Goal: Task Accomplishment & Management: Manage account settings

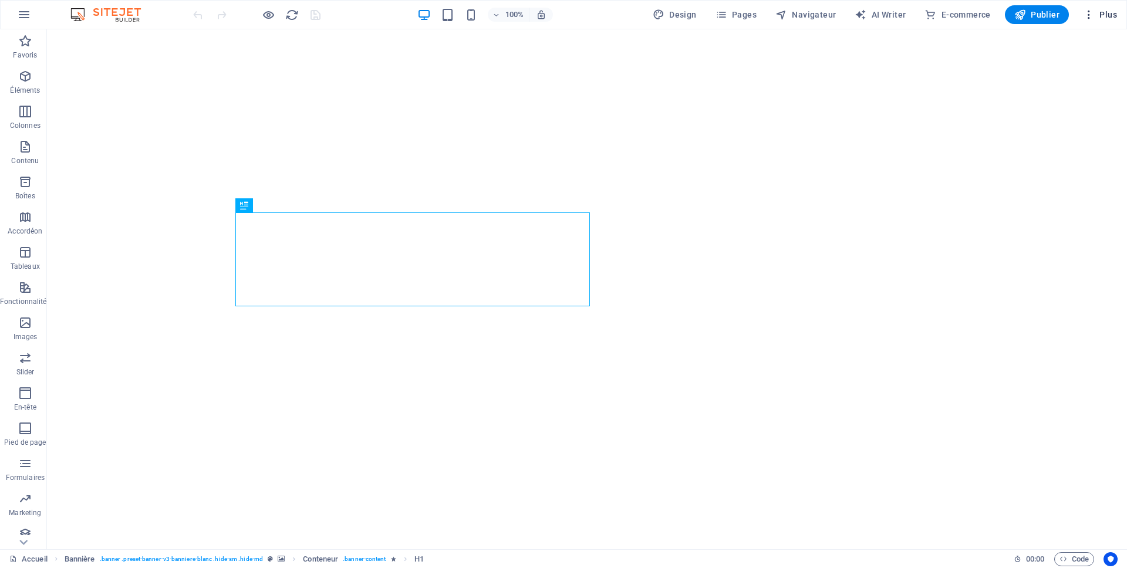
click at [1093, 12] on icon "button" at bounding box center [1089, 15] width 12 height 12
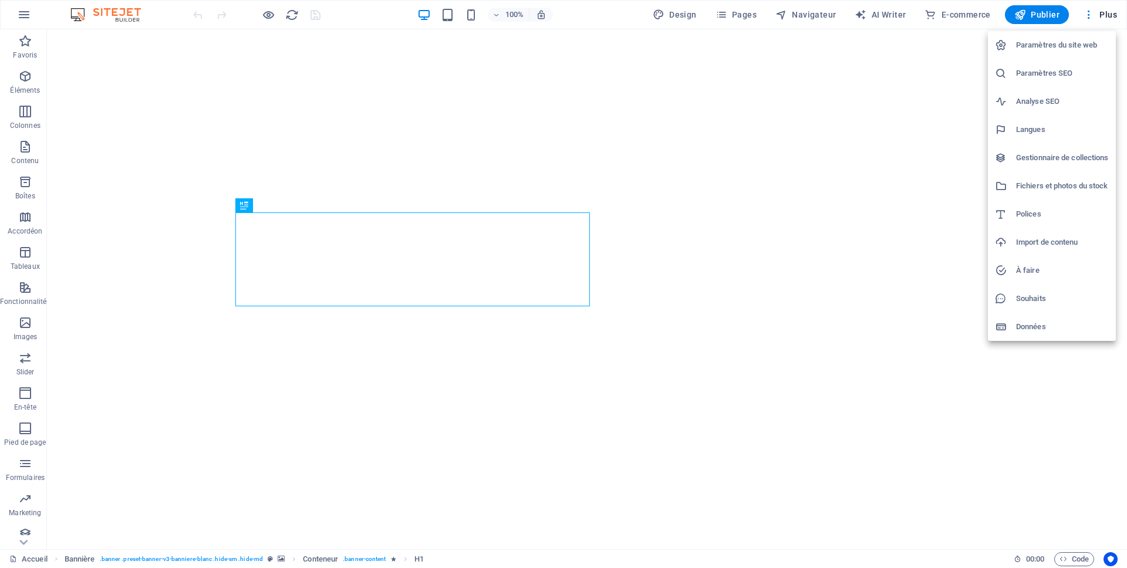
click at [1035, 157] on h6 "Gestionnaire de collections" at bounding box center [1062, 158] width 93 height 14
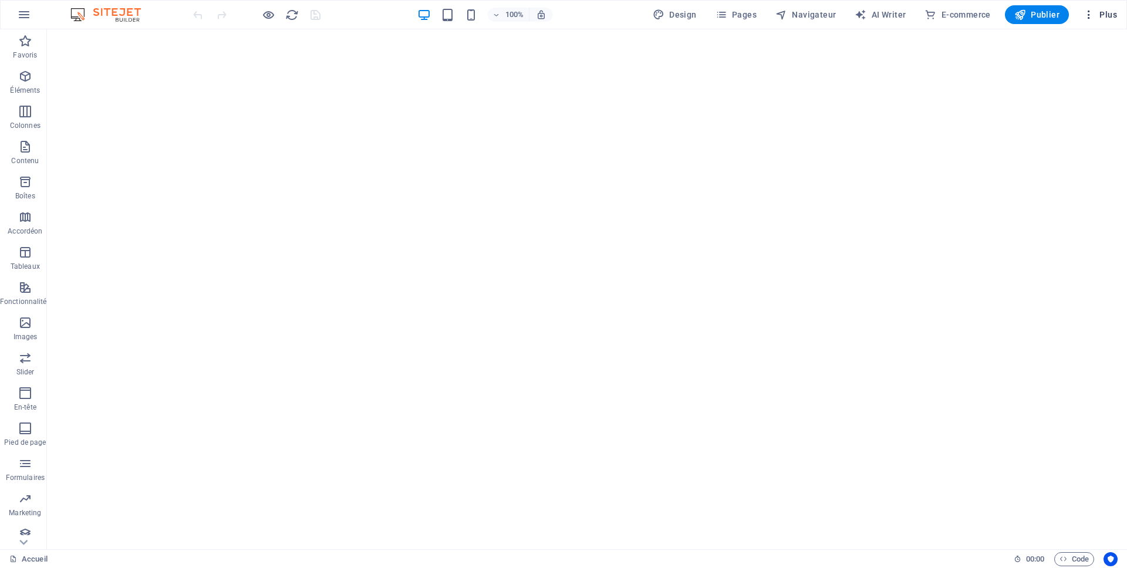
click at [1091, 15] on icon "button" at bounding box center [1089, 15] width 12 height 12
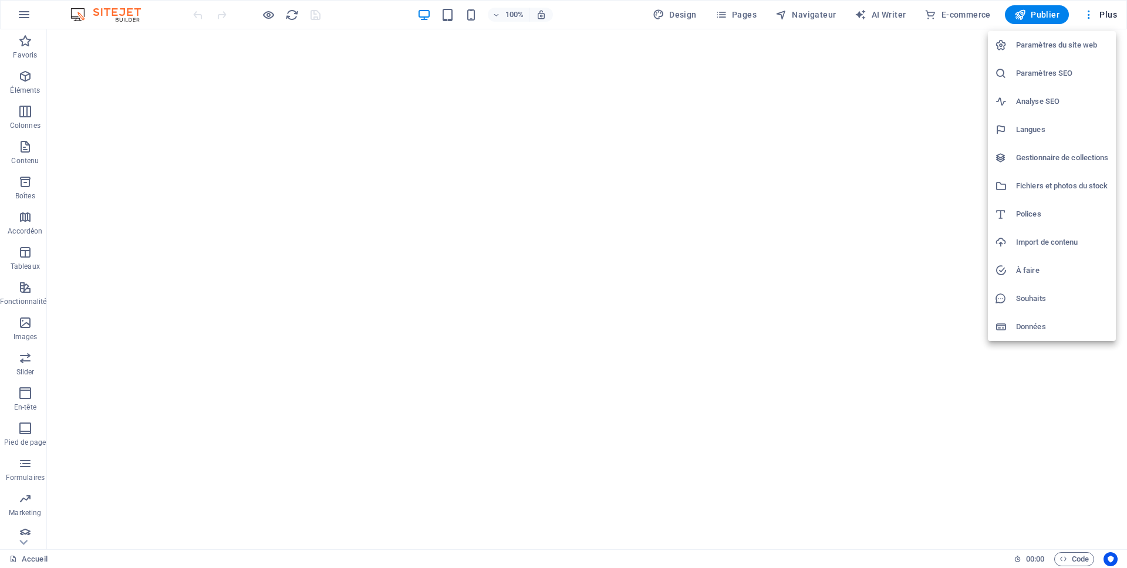
click at [1054, 161] on h6 "Gestionnaire de collections" at bounding box center [1062, 158] width 93 height 14
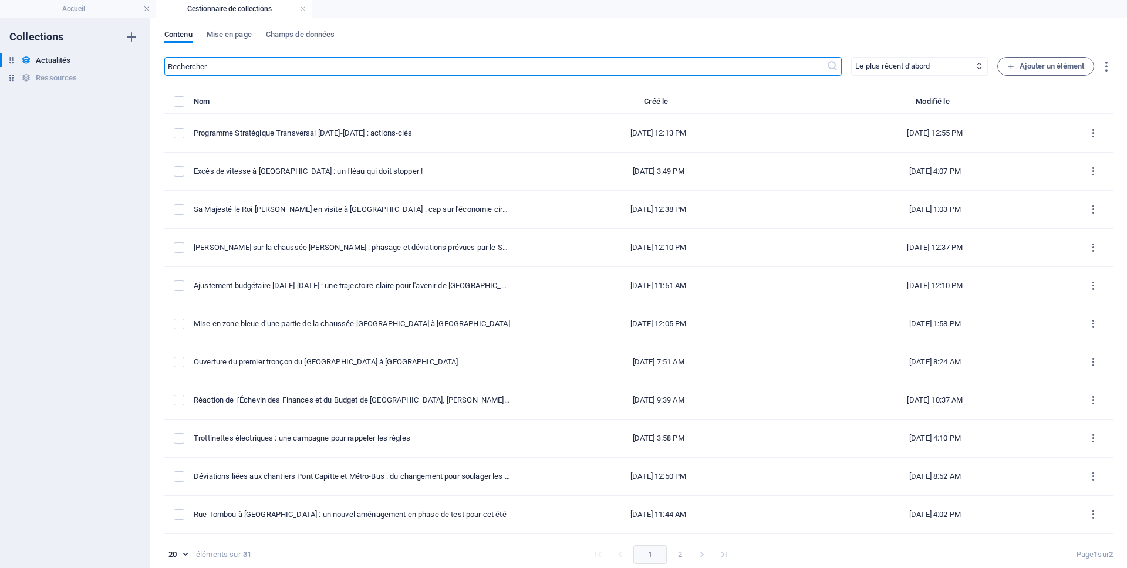
click at [714, 37] on div "Contenu Mise en page Champs de données" at bounding box center [638, 41] width 949 height 22
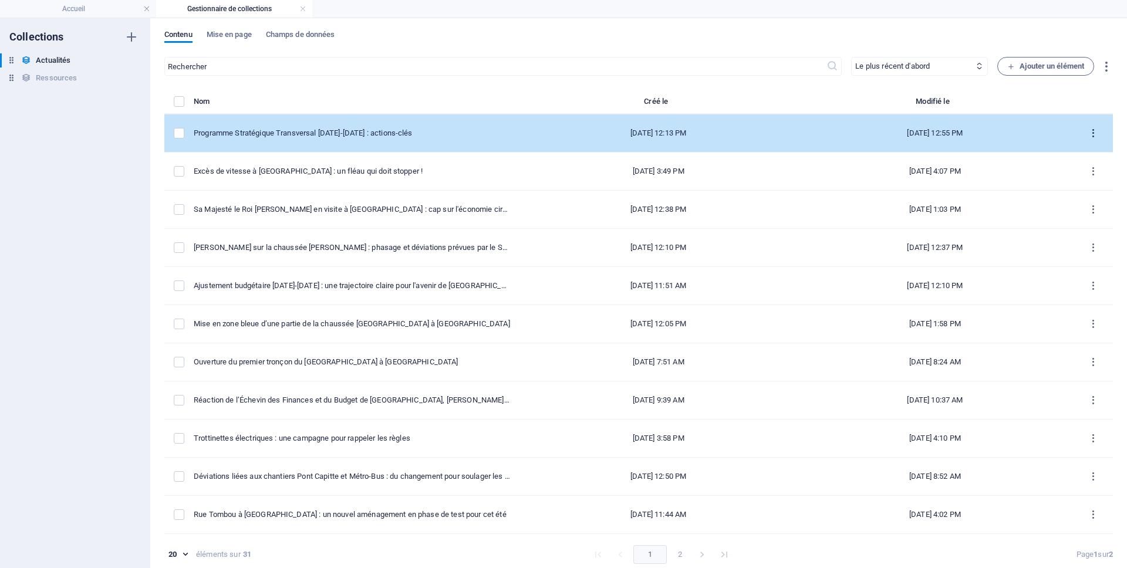
click at [1088, 133] on icon "items list" at bounding box center [1093, 133] width 11 height 11
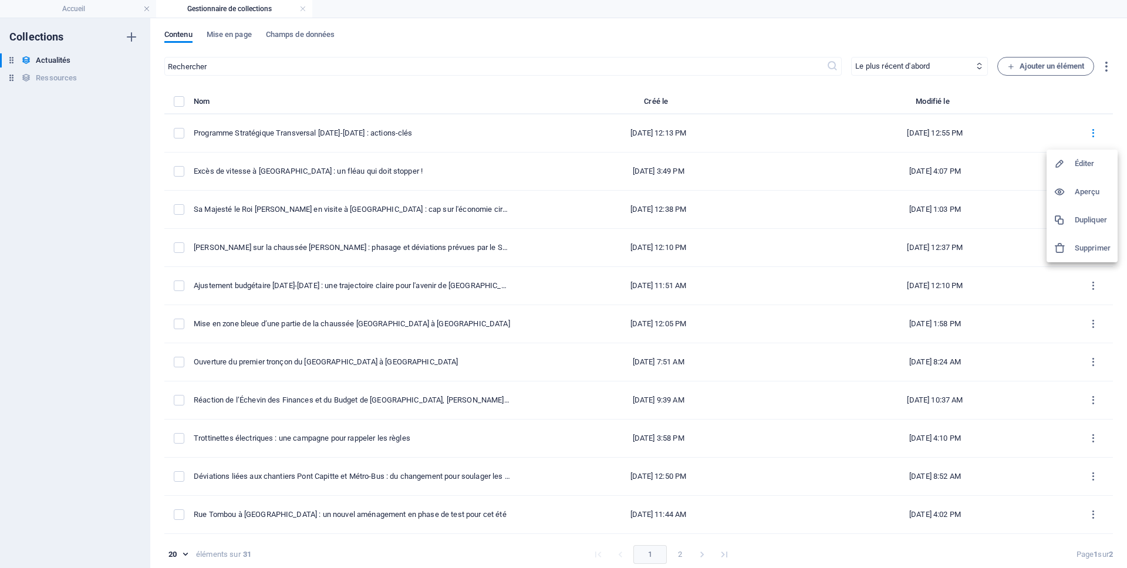
click at [1069, 163] on div at bounding box center [1064, 164] width 21 height 12
select select "Général"
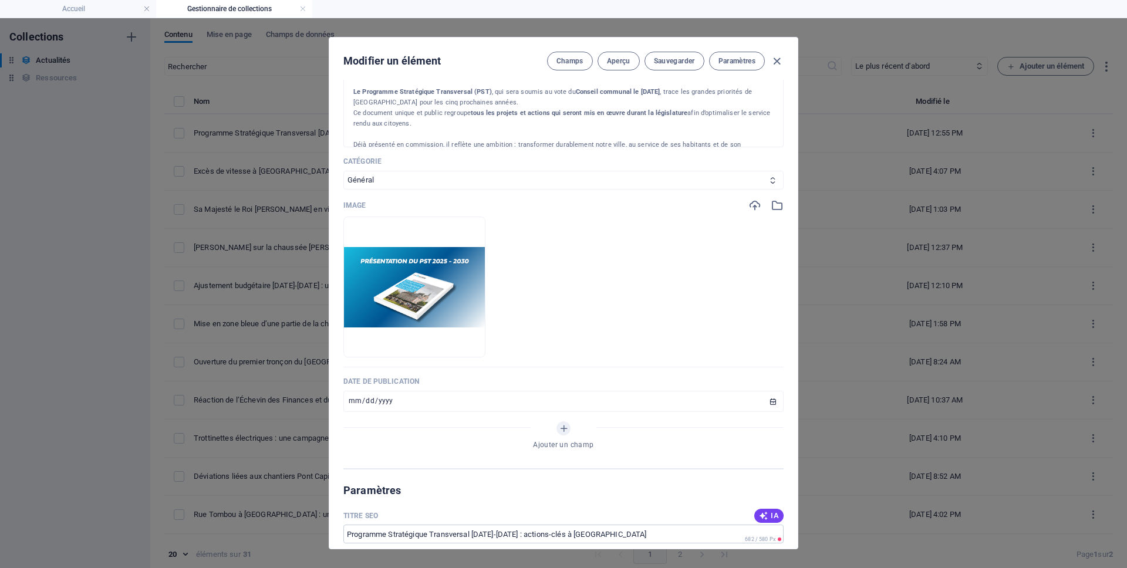
scroll to position [261, 0]
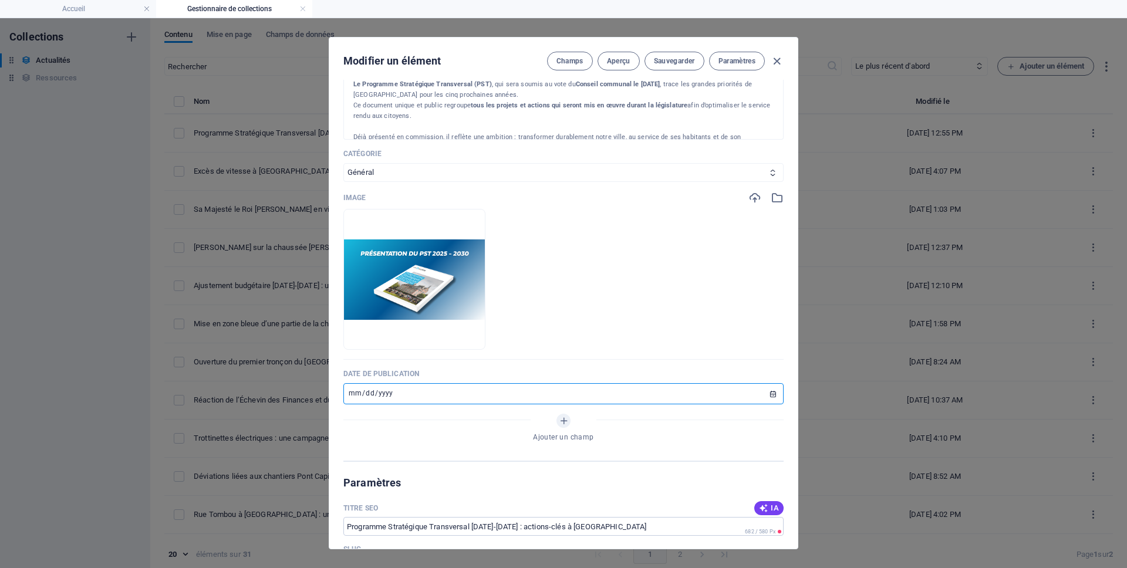
click at [769, 396] on input "[DATE]" at bounding box center [563, 393] width 440 height 21
click at [767, 393] on input "[DATE]" at bounding box center [563, 393] width 440 height 21
click at [680, 64] on span "Sauvegarder" at bounding box center [674, 60] width 41 height 9
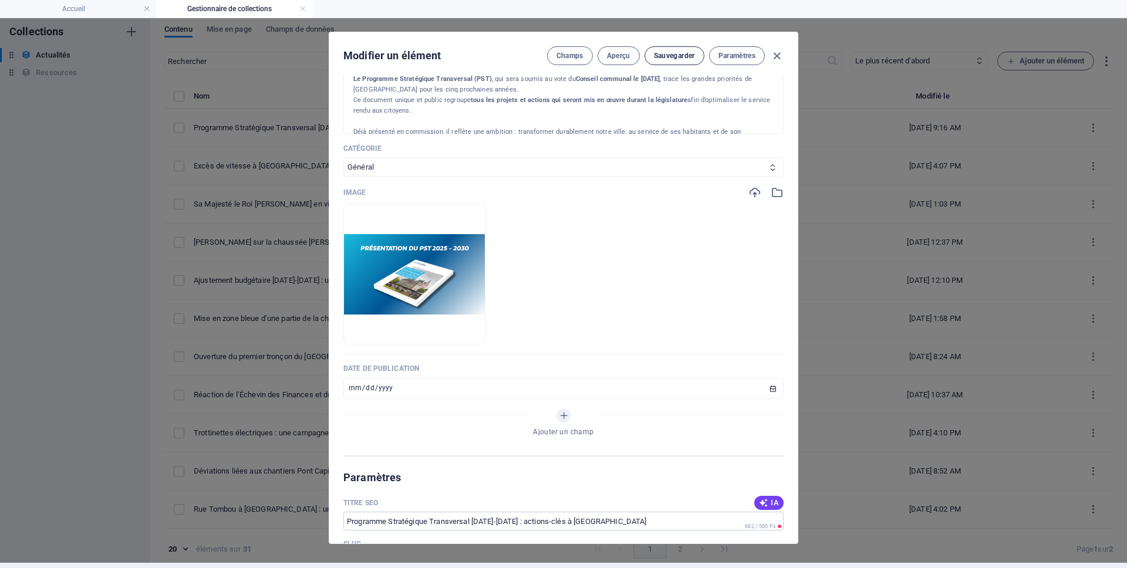
click at [670, 58] on span "Sauvegarder" at bounding box center [674, 55] width 41 height 9
click at [775, 55] on icon "button" at bounding box center [776, 55] width 13 height 13
type input "[DATE]"
type input "programme-strategique-transversal-2025-2030"
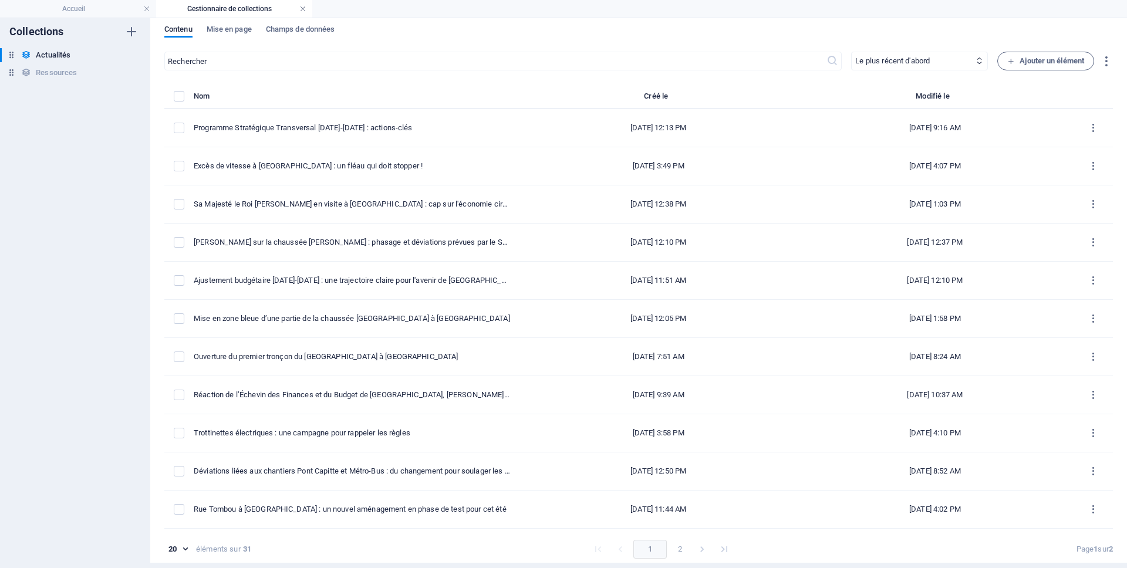
click at [303, 11] on link at bounding box center [302, 9] width 7 height 11
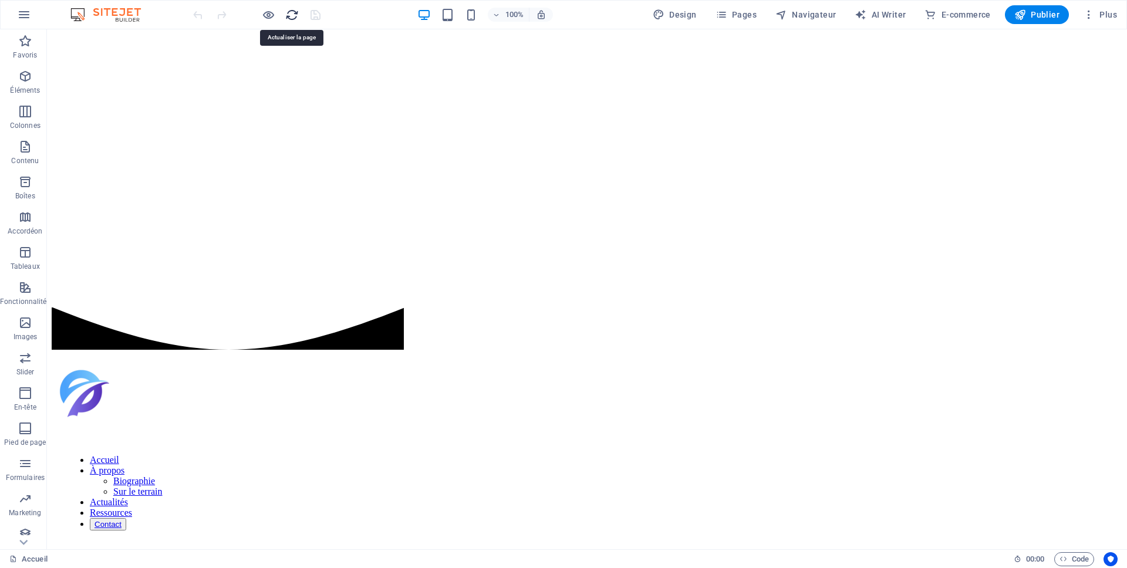
click at [289, 16] on icon "reload" at bounding box center [291, 14] width 13 height 13
